Goal: Task Accomplishment & Management: Use online tool/utility

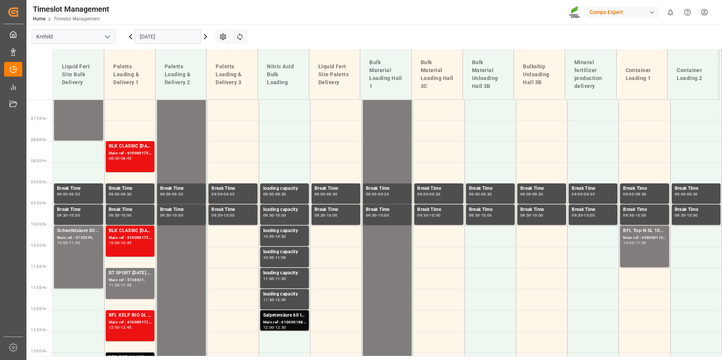
scroll to position [315, 0]
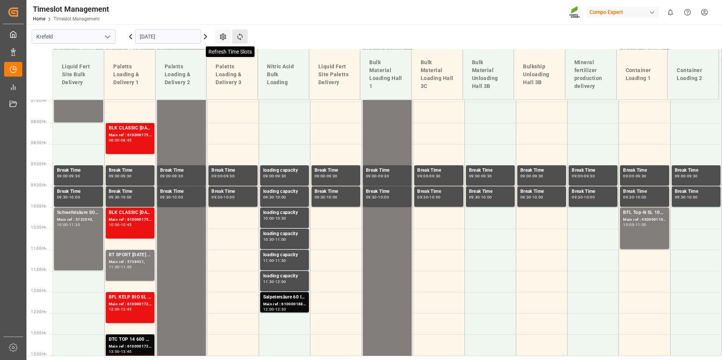
click at [243, 34] on icon at bounding box center [240, 37] width 8 height 8
click at [174, 37] on input "[DATE]" at bounding box center [168, 36] width 66 height 14
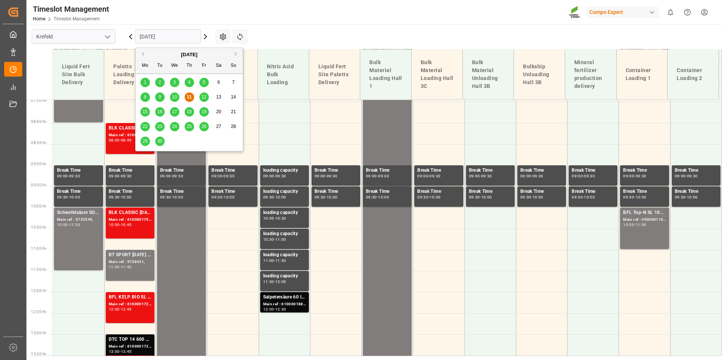
click at [201, 100] on div "12" at bounding box center [203, 97] width 9 height 9
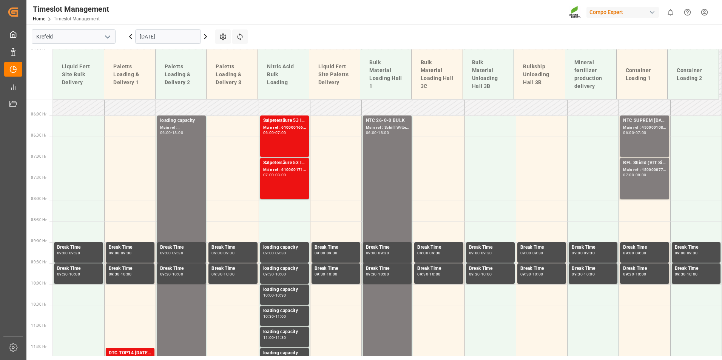
scroll to position [164, 0]
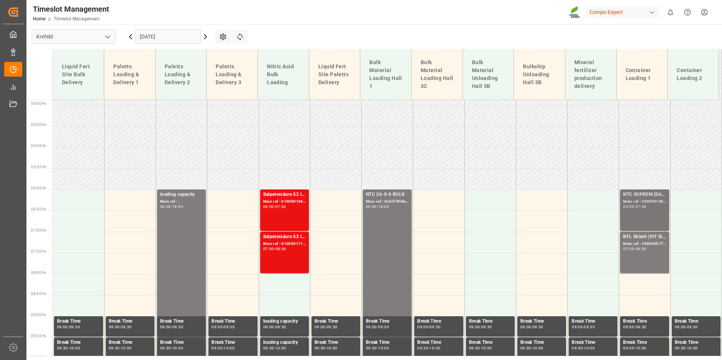
click at [647, 197] on div "NTC SUPREM [DATE] 25kg (x42) INT" at bounding box center [644, 195] width 43 height 8
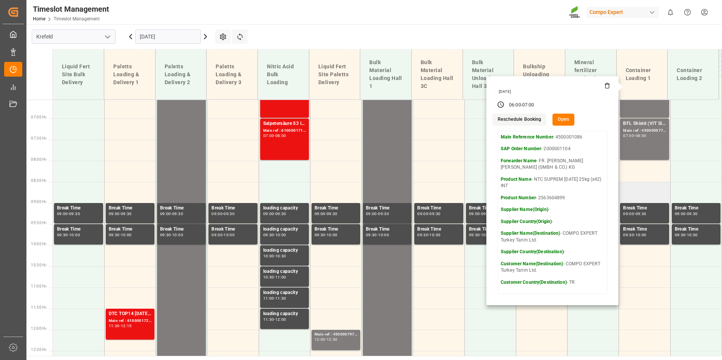
scroll to position [202, 0]
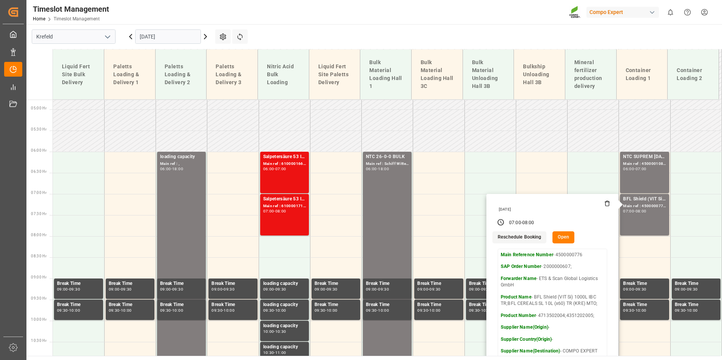
click at [484, 35] on main "[GEOGRAPHIC_DATA] [DATE] Settings Refresh Time Slots Liquid Fert Site Bulk Deli…" at bounding box center [373, 190] width 694 height 332
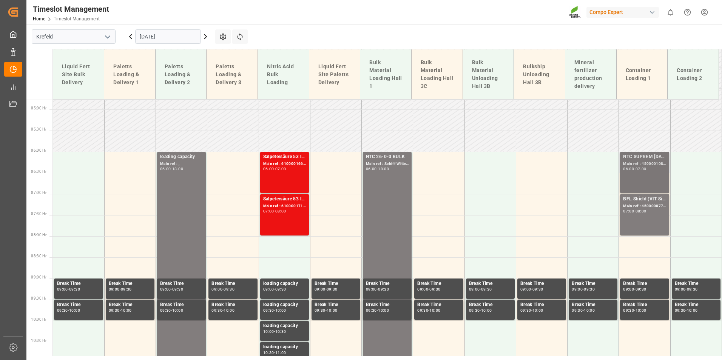
click at [633, 164] on div "Main ref : 4500001086, 2000001104" at bounding box center [644, 164] width 43 height 6
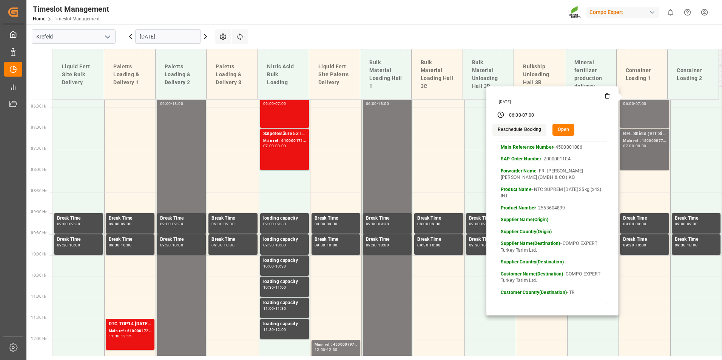
scroll to position [277, 0]
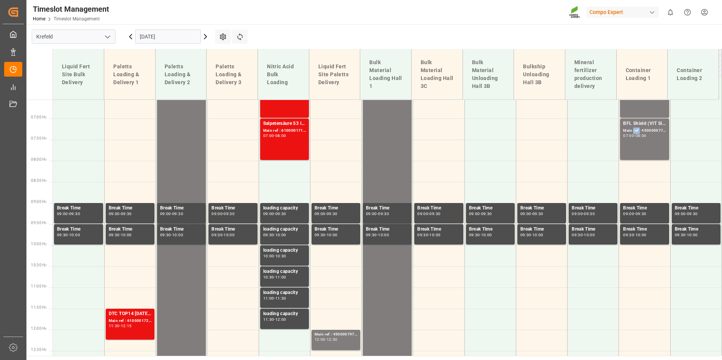
click at [632, 132] on div "Main ref : 4500000776, 2000000607;" at bounding box center [644, 131] width 43 height 6
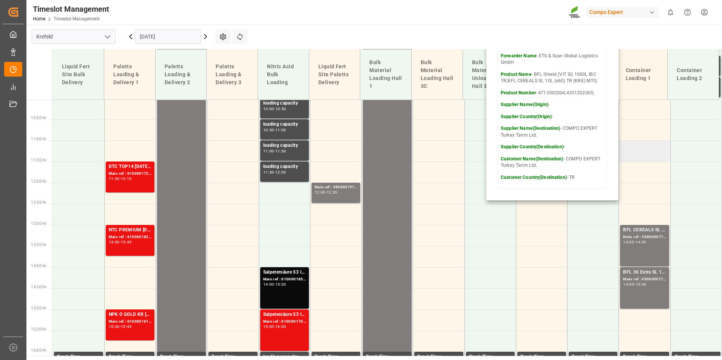
scroll to position [428, 0]
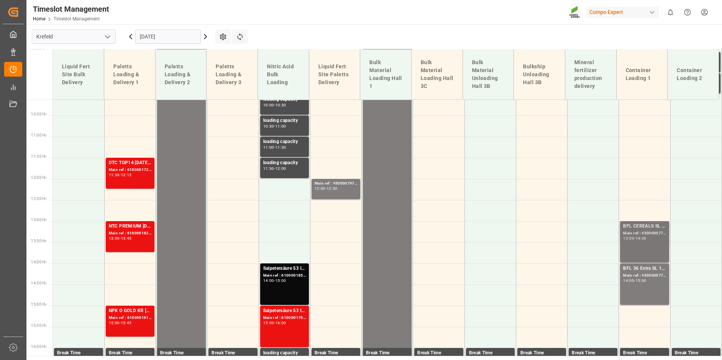
click at [653, 251] on div "BFL CEREALS SL 10L (x60) TR (KRE) MTO Main ref : 4500000774, 2000000604 13:00 -…" at bounding box center [644, 242] width 43 height 39
click at [639, 270] on div "BFL 36 Extra SL 10L (x60) EN,TR MTO" at bounding box center [644, 269] width 43 height 8
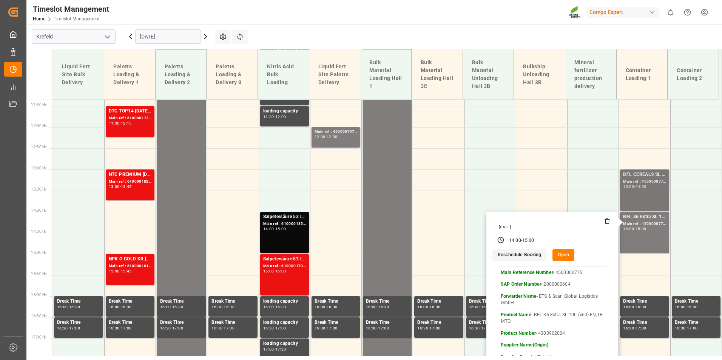
scroll to position [466, 0]
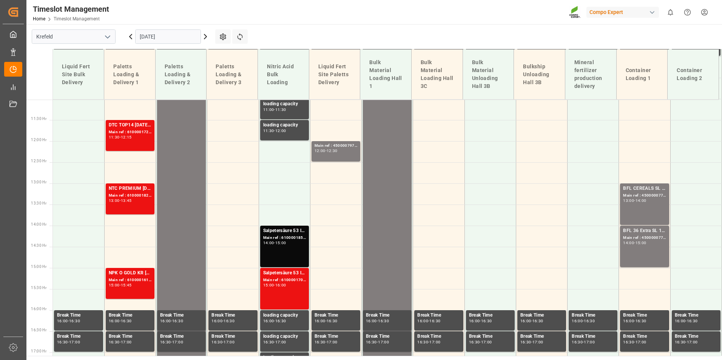
click at [650, 202] on div "13:00 - 14:00" at bounding box center [644, 201] width 43 height 4
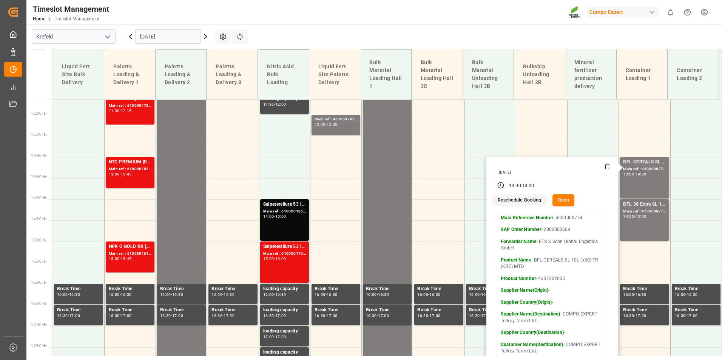
scroll to position [504, 0]
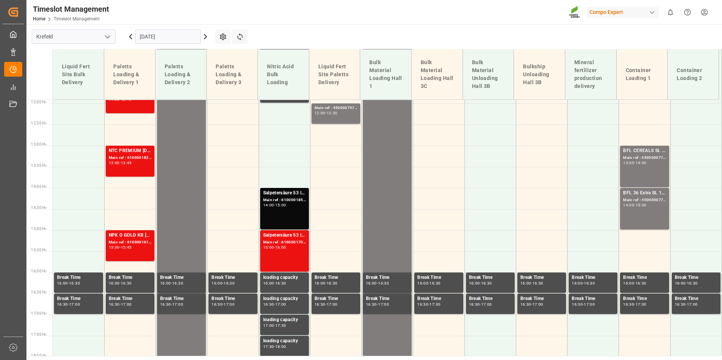
click at [642, 209] on div "BFL 36 Extra SL 10L (x60) EN,TR MTO Main ref : 4500000775, 2000000604 14:00 - 1…" at bounding box center [644, 209] width 43 height 39
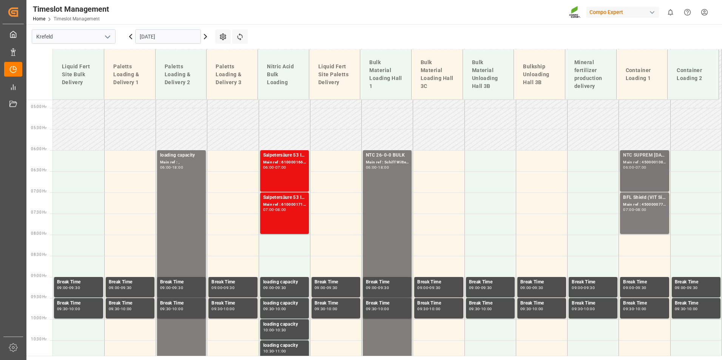
scroll to position [202, 0]
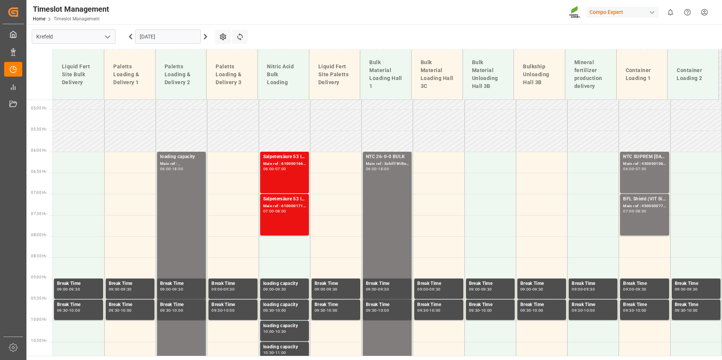
click at [636, 181] on div "NTC SUPREM [DATE] 25kg (x42) INT Main ref : 4500001086, 2000001104 06:00 - 07:00" at bounding box center [644, 172] width 43 height 39
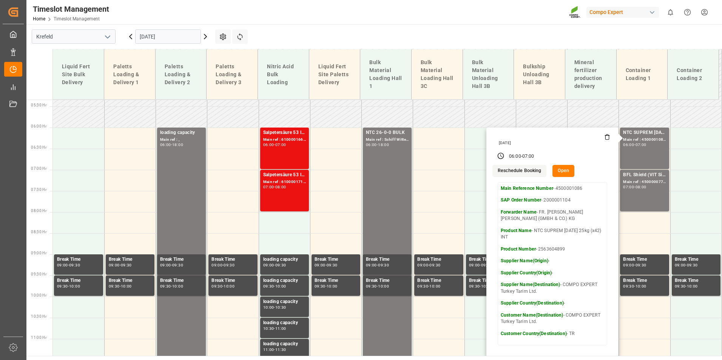
scroll to position [239, 0]
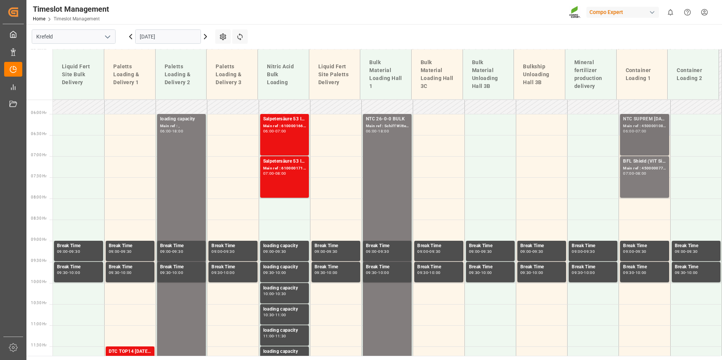
click at [644, 132] on div "07:00" at bounding box center [640, 130] width 11 height 3
click at [649, 176] on div "07:00 - 08:00" at bounding box center [644, 174] width 43 height 4
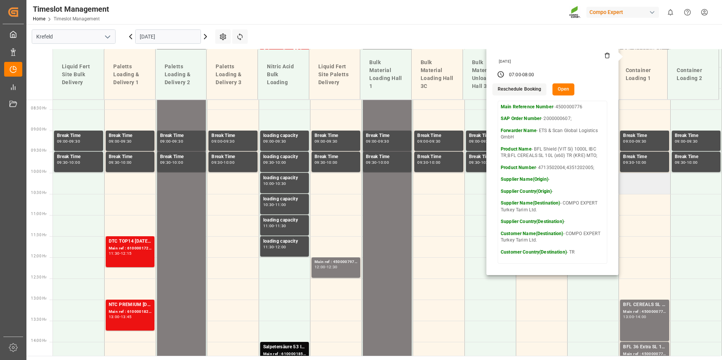
scroll to position [353, 0]
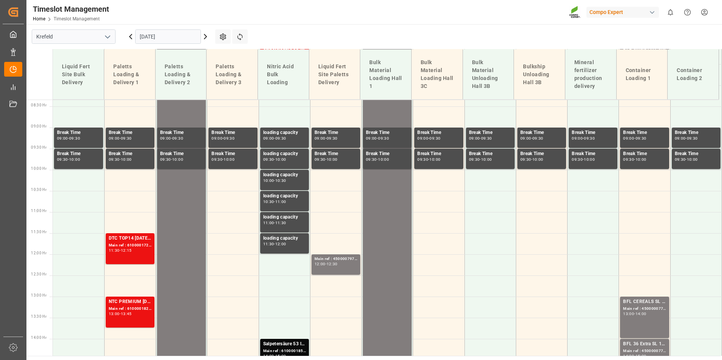
click at [646, 302] on div "BFL CEREALS SL 10L (x60) TR (KRE) MTO" at bounding box center [644, 302] width 43 height 8
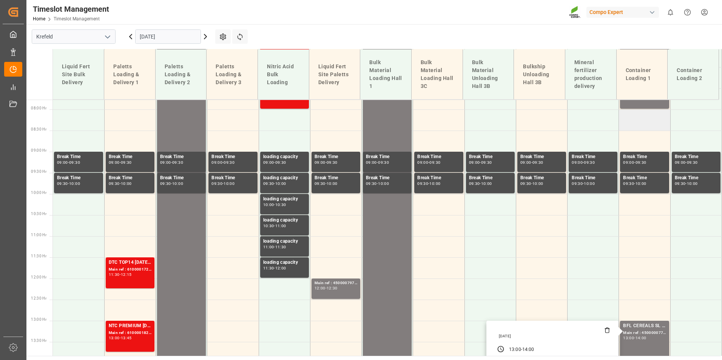
scroll to position [277, 0]
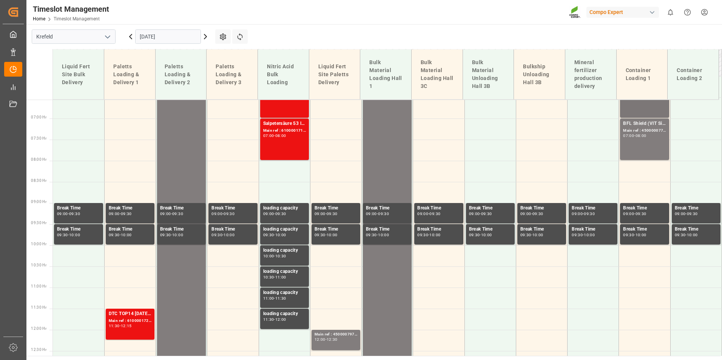
click at [641, 107] on div "NTC SUPREM [DATE] 25kg (x42) INT Main ref : 4500001086, 2000001104 06:00 - 07:00" at bounding box center [644, 97] width 43 height 39
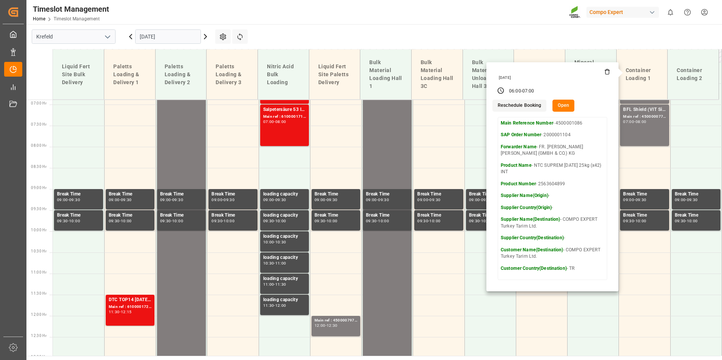
scroll to position [202, 0]
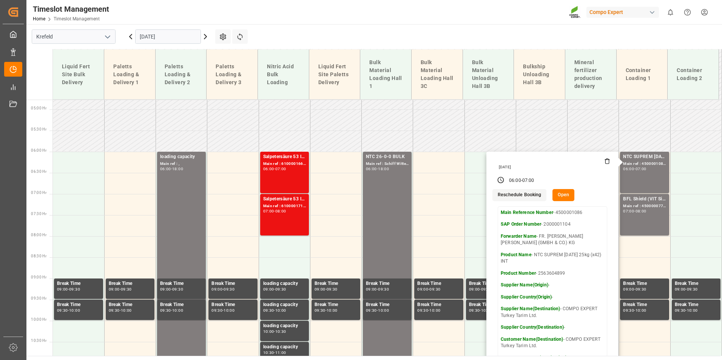
click at [416, 29] on main "[GEOGRAPHIC_DATA] [DATE] Settings Refresh Time Slots Liquid Fert Site Bulk Deli…" at bounding box center [373, 190] width 694 height 332
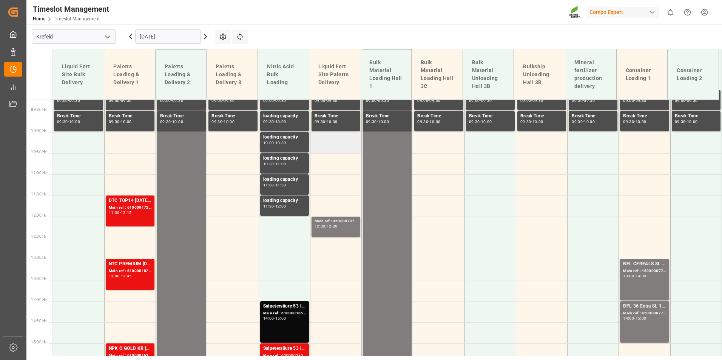
scroll to position [277, 0]
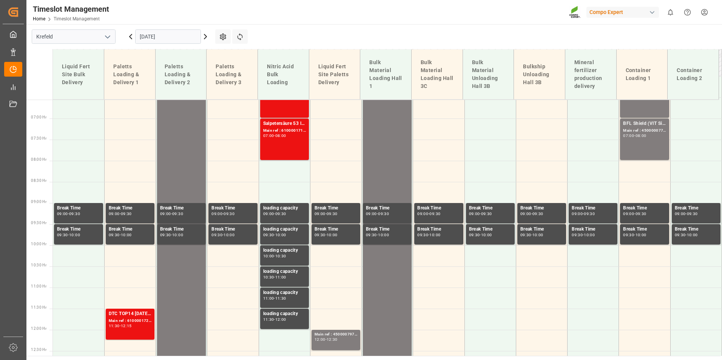
click at [133, 40] on icon at bounding box center [130, 36] width 9 height 9
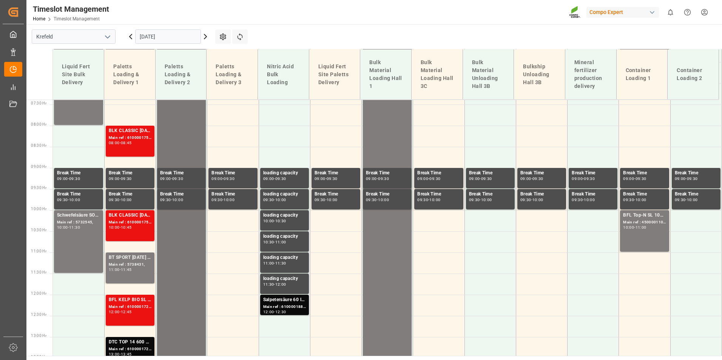
scroll to position [315, 0]
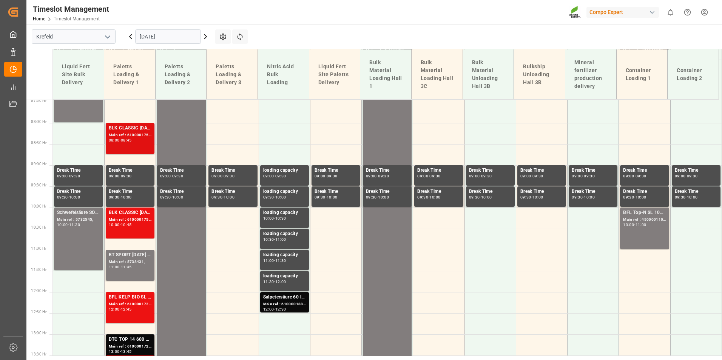
click at [144, 134] on div "Main ref : 6100001752, 2000001243" at bounding box center [130, 135] width 43 height 6
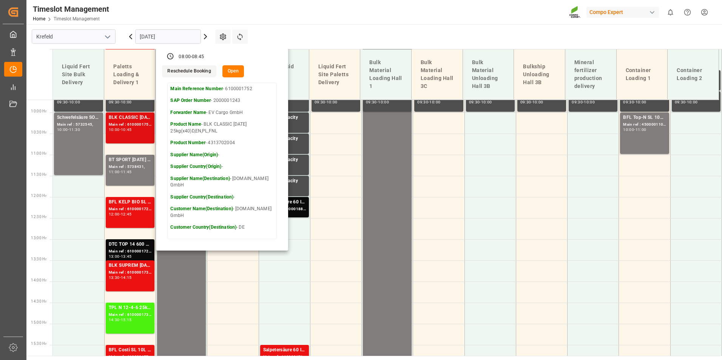
scroll to position [428, 0]
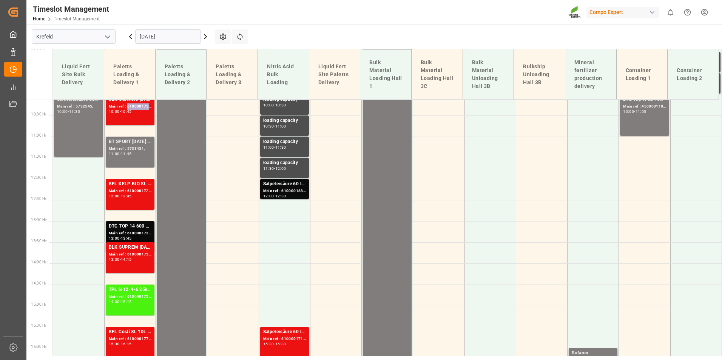
click at [139, 107] on div "Main ref : 6100001752, 2000001243" at bounding box center [130, 106] width 43 height 6
click at [116, 145] on div "BT SPORT [DATE] 25%UH 3M FOL 25 INT MSE;EST MF BS KR 13-40-0 FOL 20 INT MSE;EST…" at bounding box center [130, 142] width 43 height 8
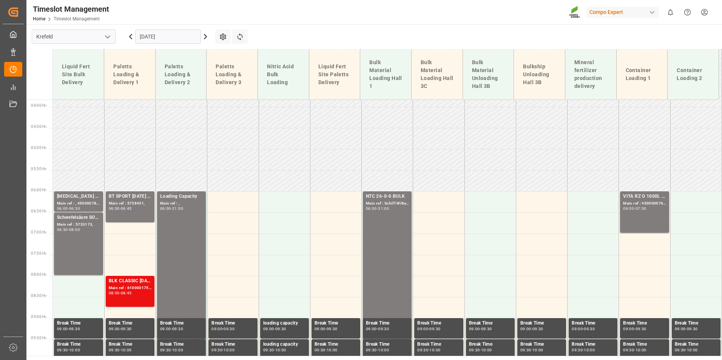
scroll to position [202, 0]
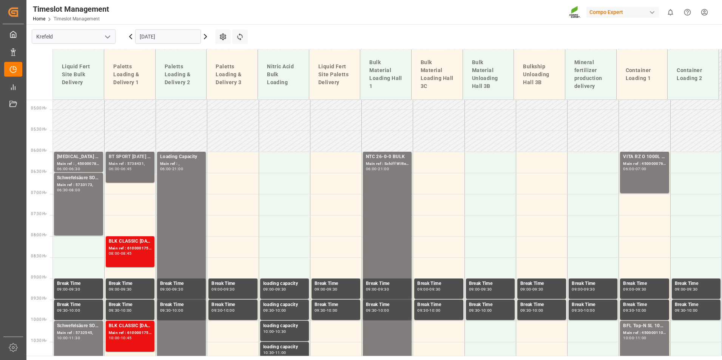
click at [122, 154] on div "BT SPORT [DATE] 25%UH 3M FOL 25 INT MSE;EST MF BS KR 13-40-0 FOL 20 INT MSE;EST…" at bounding box center [130, 157] width 43 height 8
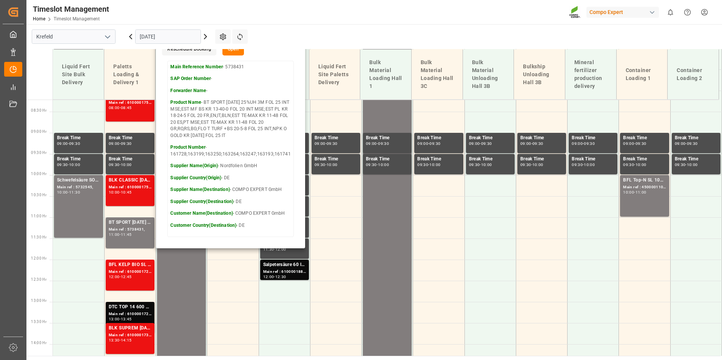
scroll to position [353, 0]
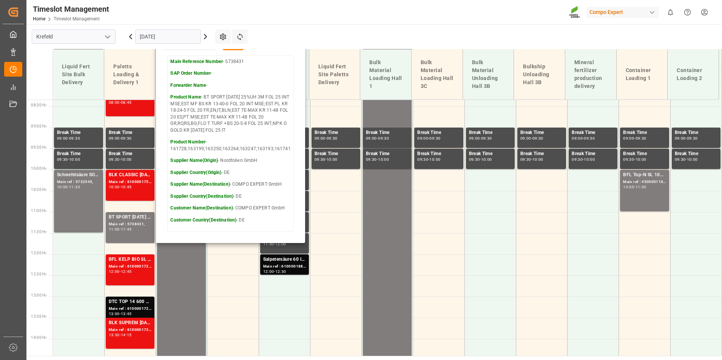
click at [128, 41] on div "[DATE]" at bounding box center [168, 36] width 94 height 25
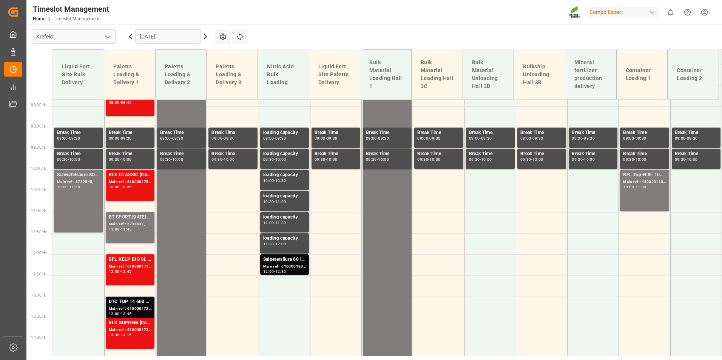
click at [129, 39] on icon at bounding box center [130, 36] width 9 height 9
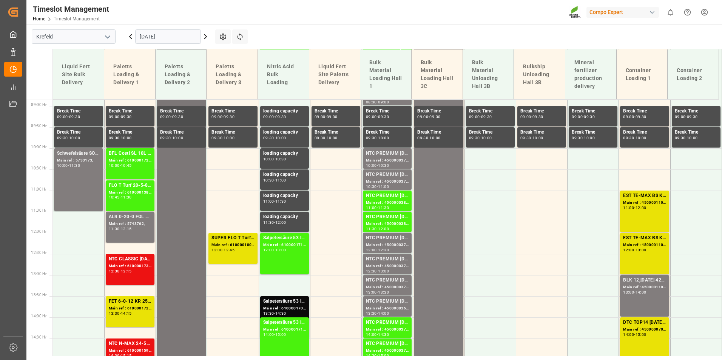
scroll to position [428, 0]
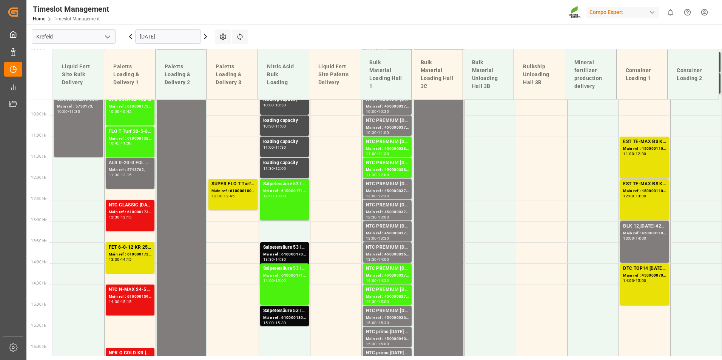
click at [137, 180] on div "ALR 0-20-0 FOL 25 D,AT,CH,EN,BLN;BLK CLASSIC [DATE] FOL 25 D,EN,FR,NL,PL;BLK CL…" at bounding box center [130, 173] width 43 height 28
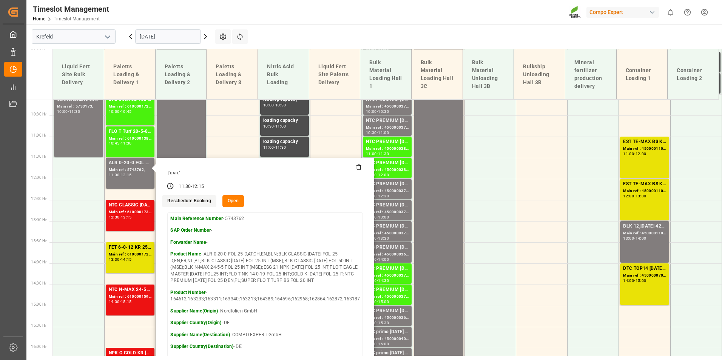
click at [206, 43] on div "[DATE]" at bounding box center [168, 36] width 94 height 25
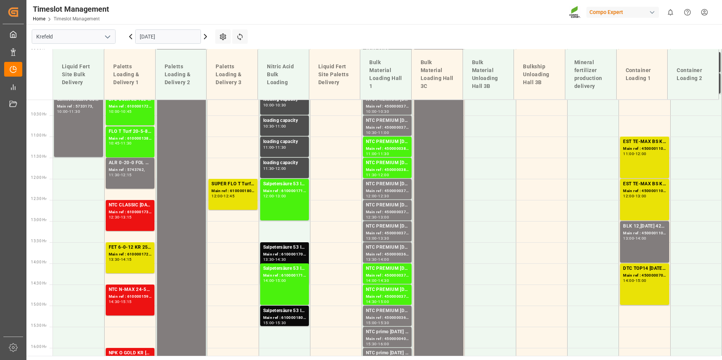
click at [206, 36] on icon at bounding box center [205, 36] width 2 height 5
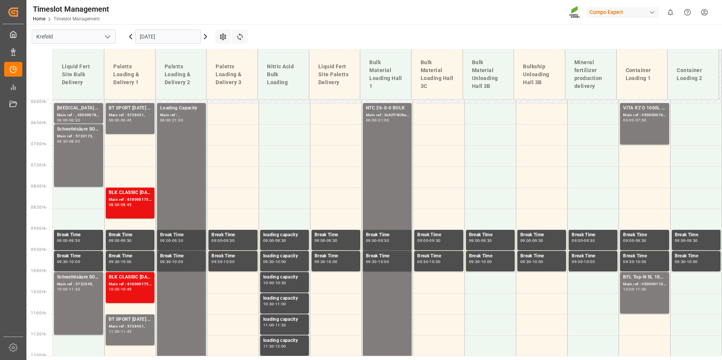
scroll to position [202, 0]
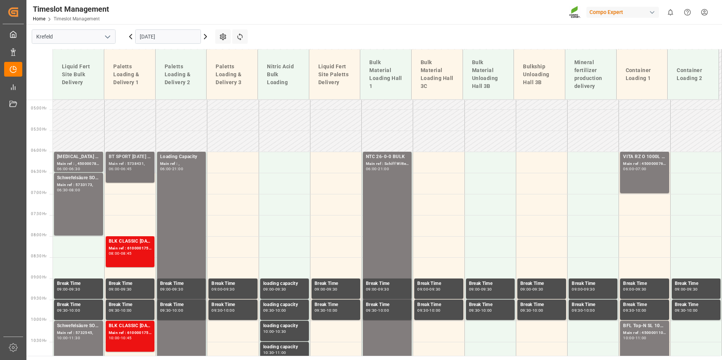
click at [128, 165] on div "Main ref : 5738431," at bounding box center [130, 164] width 43 height 6
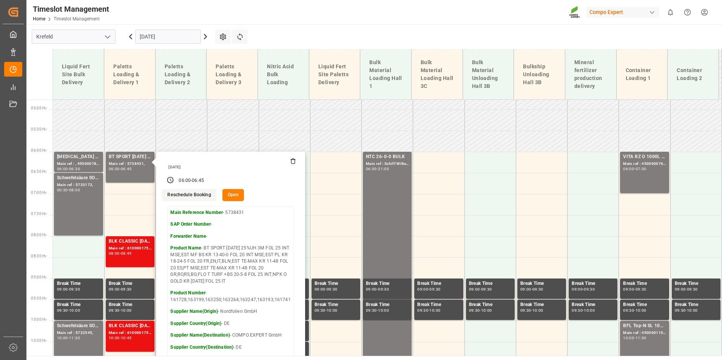
click at [412, 35] on main "[GEOGRAPHIC_DATA] [DATE] Settings Refresh Time Slots Liquid Fert Site Bulk Deli…" at bounding box center [373, 190] width 694 height 332
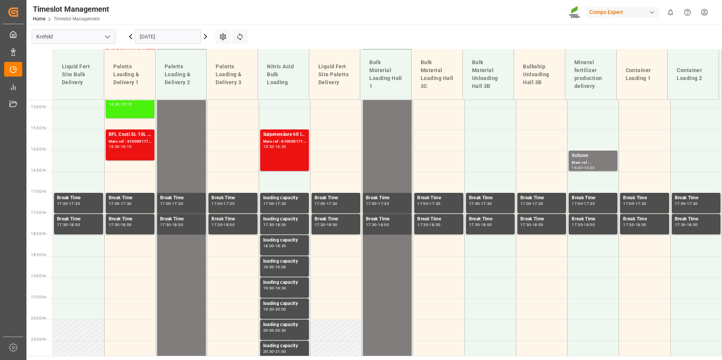
scroll to position [617, 0]
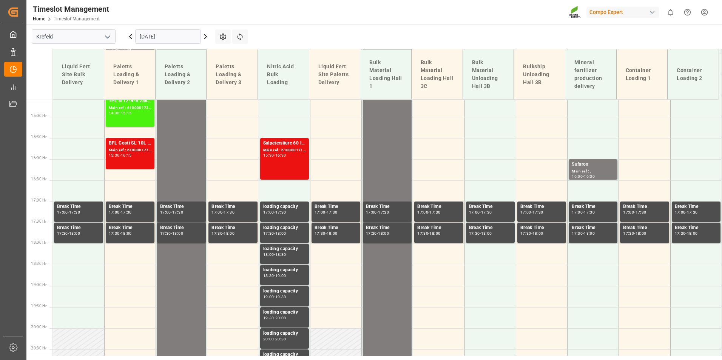
click at [206, 41] on div "[DATE]" at bounding box center [168, 36] width 94 height 25
click at [203, 37] on icon at bounding box center [205, 36] width 9 height 9
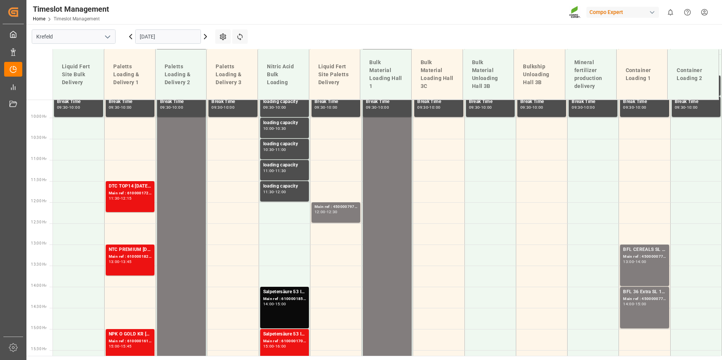
scroll to position [428, 0]
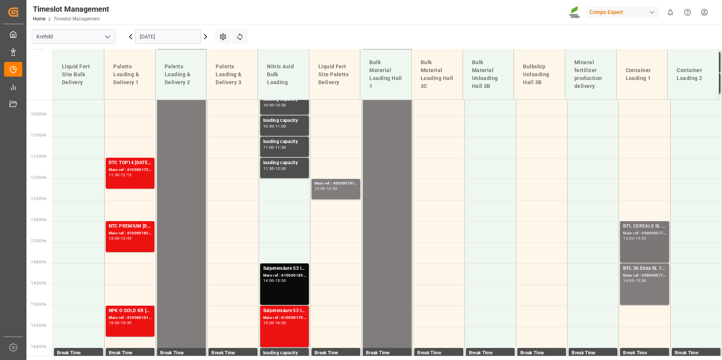
click at [635, 237] on div "-" at bounding box center [634, 238] width 1 height 3
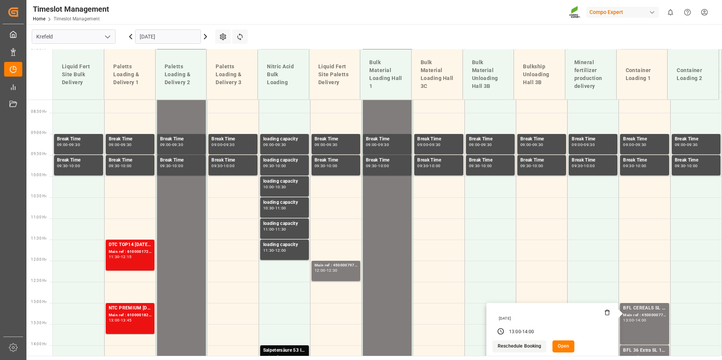
scroll to position [239, 0]
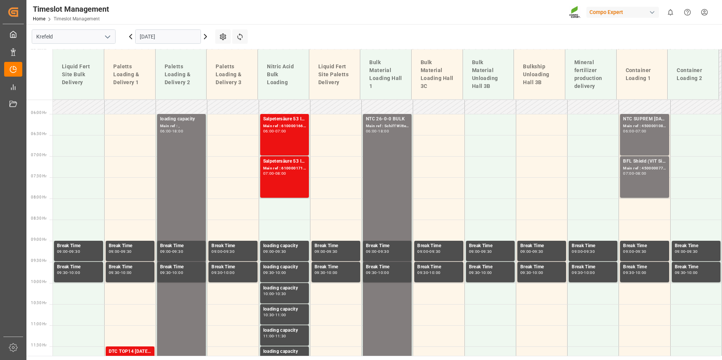
click at [624, 174] on div "07:00" at bounding box center [628, 173] width 11 height 3
click at [634, 177] on div "BFL Shield (VIT Si) 1000L IBC TR;BFL CEREALS SL 10L (x60) TR (KRE) MTO; Main re…" at bounding box center [644, 177] width 43 height 39
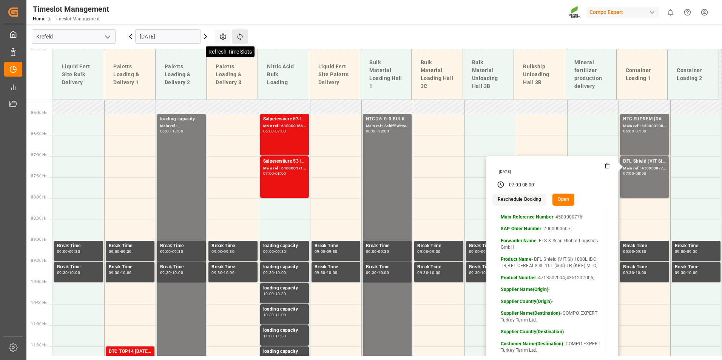
click at [240, 37] on icon at bounding box center [240, 37] width 8 height 8
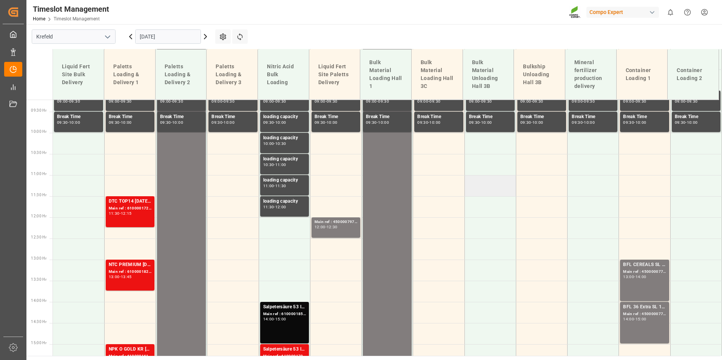
scroll to position [433, 0]
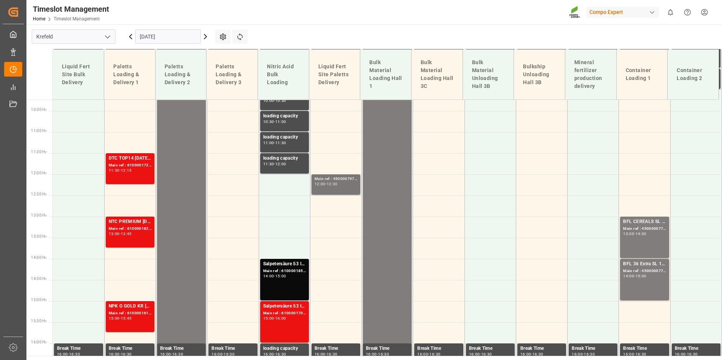
click at [335, 186] on div "12:30" at bounding box center [332, 183] width 11 height 3
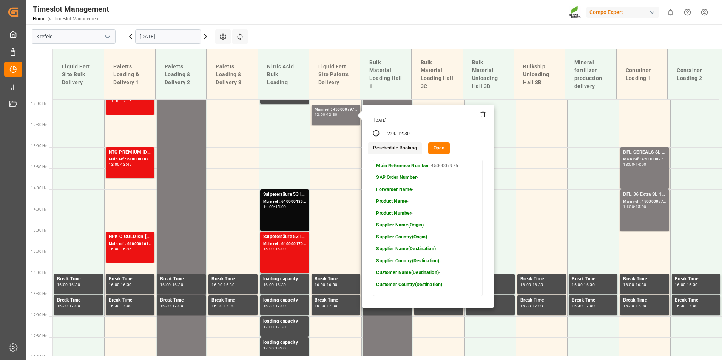
scroll to position [357, 0]
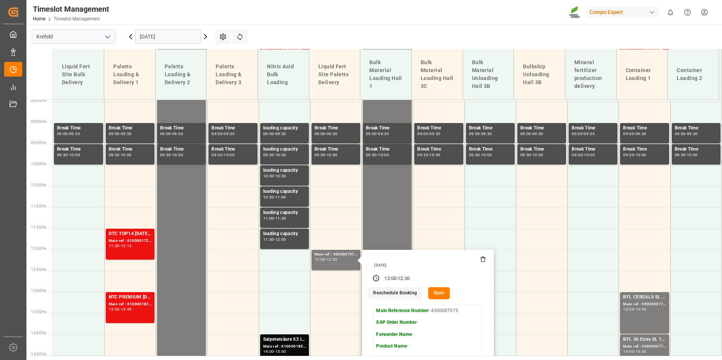
click at [130, 37] on icon at bounding box center [130, 36] width 9 height 9
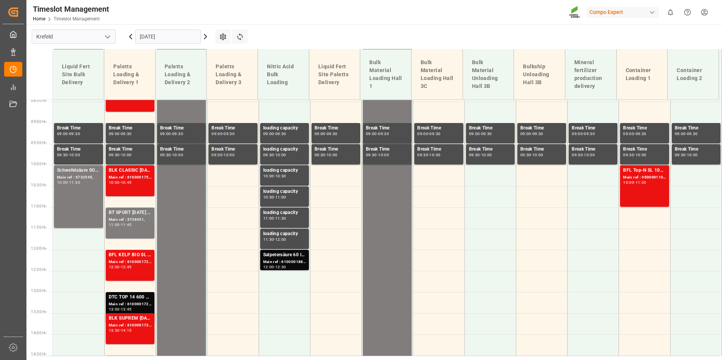
click at [203, 34] on icon at bounding box center [205, 36] width 9 height 9
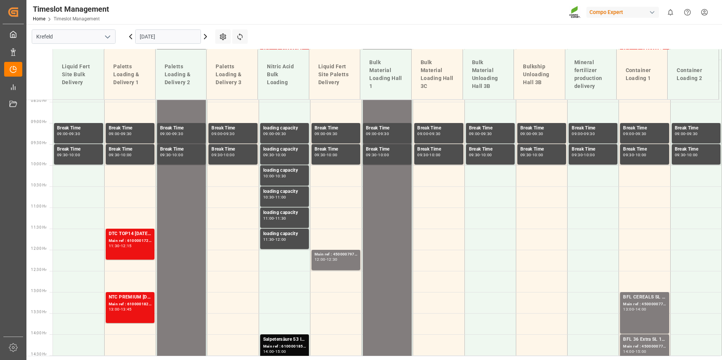
click at [127, 34] on icon at bounding box center [130, 36] width 9 height 9
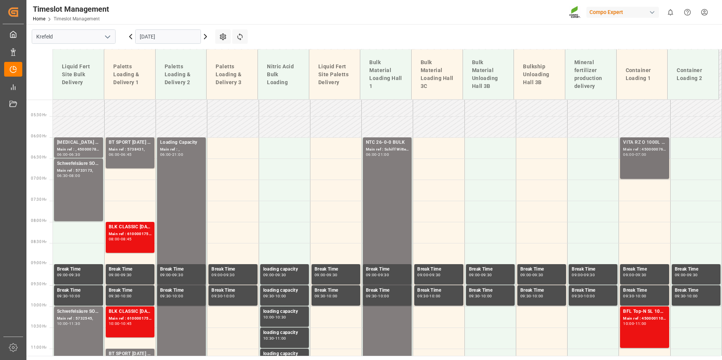
scroll to position [244, 0]
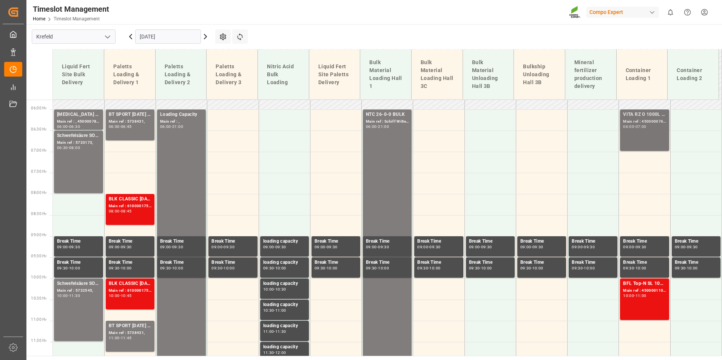
click at [643, 142] on div "VITA RZ O 1000L IBC MTO Main ref : 4500000762, 2000000481 06:00 - 07:00" at bounding box center [644, 130] width 43 height 39
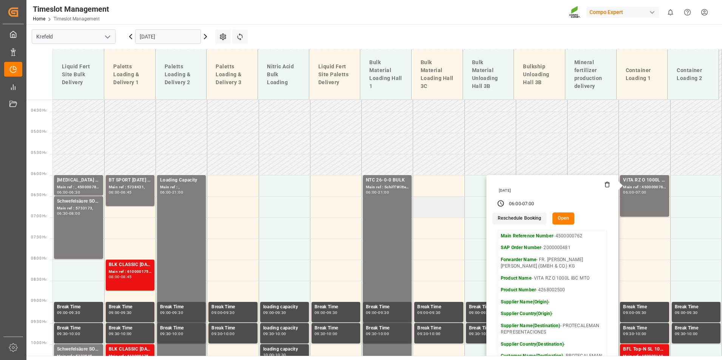
scroll to position [168, 0]
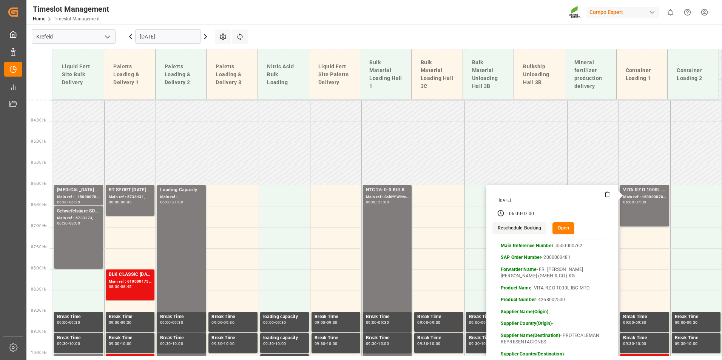
click at [132, 36] on icon at bounding box center [130, 36] width 9 height 9
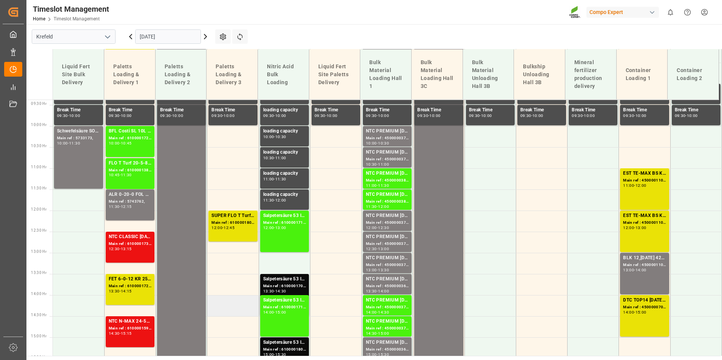
scroll to position [395, 0]
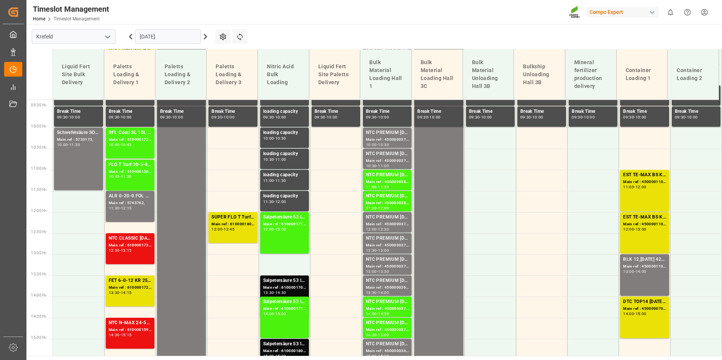
click at [204, 36] on icon at bounding box center [205, 36] width 9 height 9
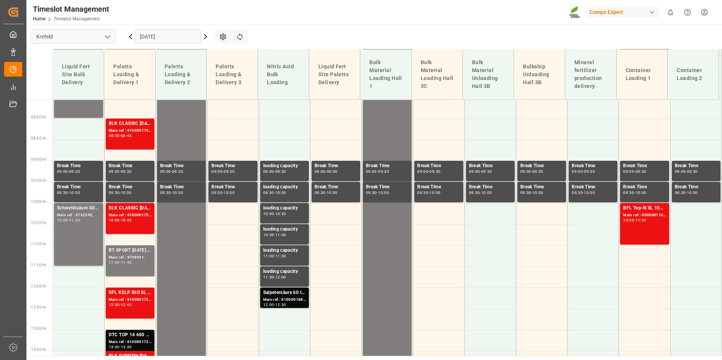
scroll to position [244, 0]
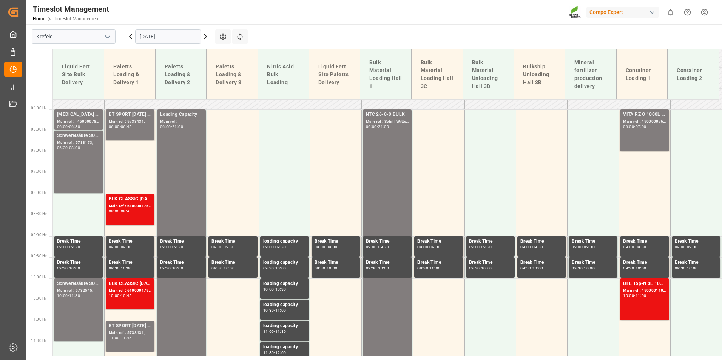
click at [131, 41] on icon at bounding box center [130, 36] width 9 height 9
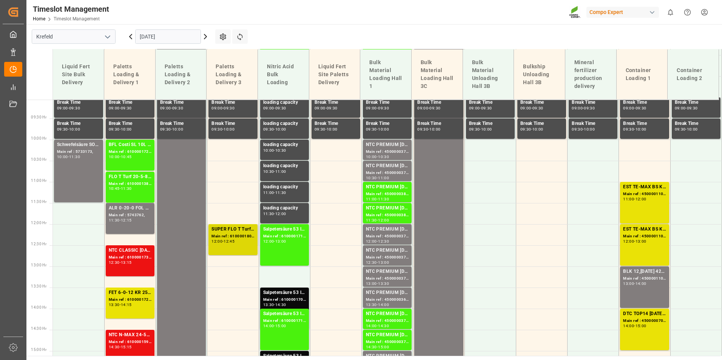
scroll to position [395, 0]
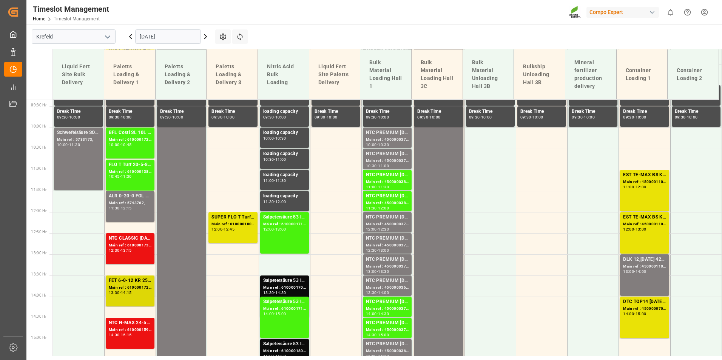
click at [134, 280] on div "FET 6-0-12 KR 25kgx40 DE,AT,[GEOGRAPHIC_DATA],ES,ITFLO T EAGLE NK 17-0-16 25kg …" at bounding box center [130, 281] width 43 height 8
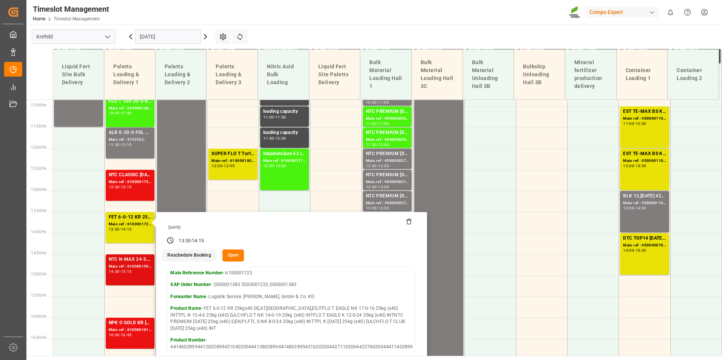
scroll to position [470, 0]
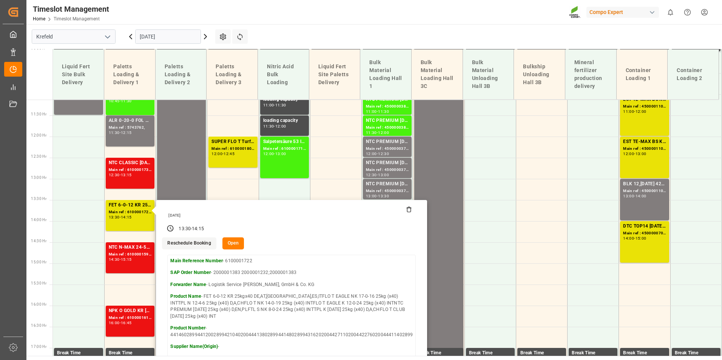
click at [295, 29] on main "[GEOGRAPHIC_DATA] [DATE] Settings Refresh Time Slots Liquid Fert Site Bulk Deli…" at bounding box center [373, 190] width 694 height 332
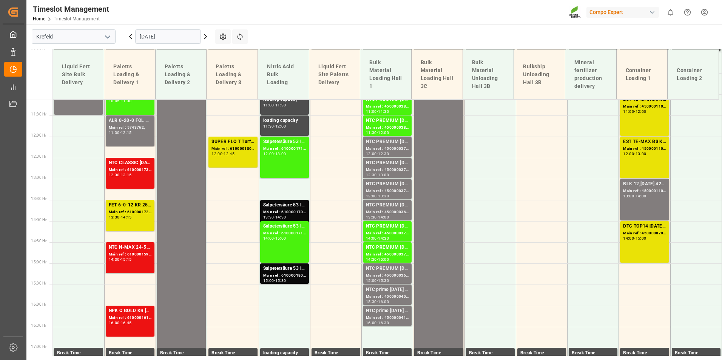
click at [202, 36] on icon at bounding box center [205, 36] width 9 height 9
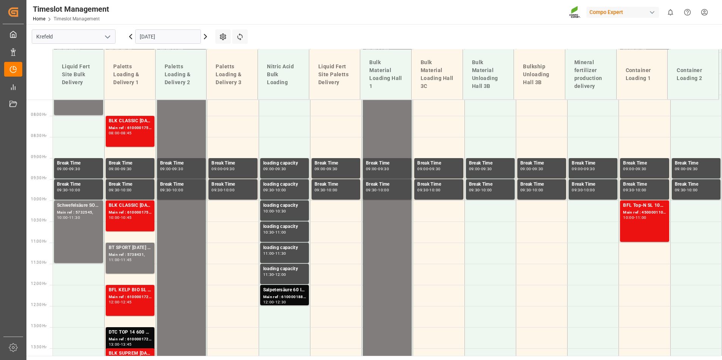
scroll to position [357, 0]
